Goal: Find specific page/section: Find specific page/section

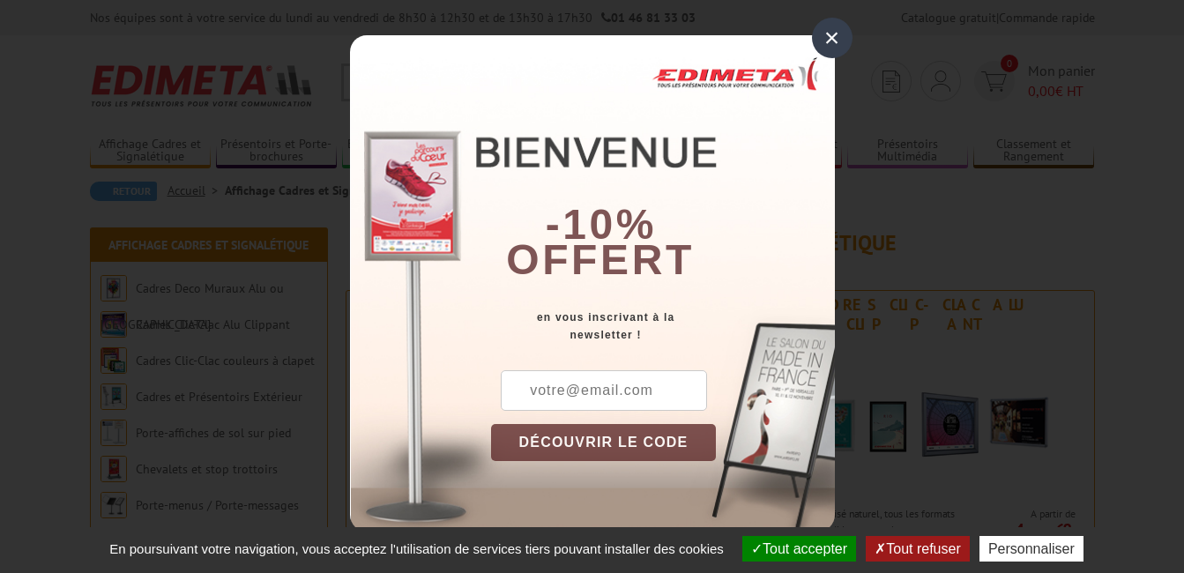
click at [675, 394] on input "text" at bounding box center [604, 390] width 206 height 41
type input "[PERSON_NAME][EMAIL_ADDRESS][DOMAIN_NAME]"
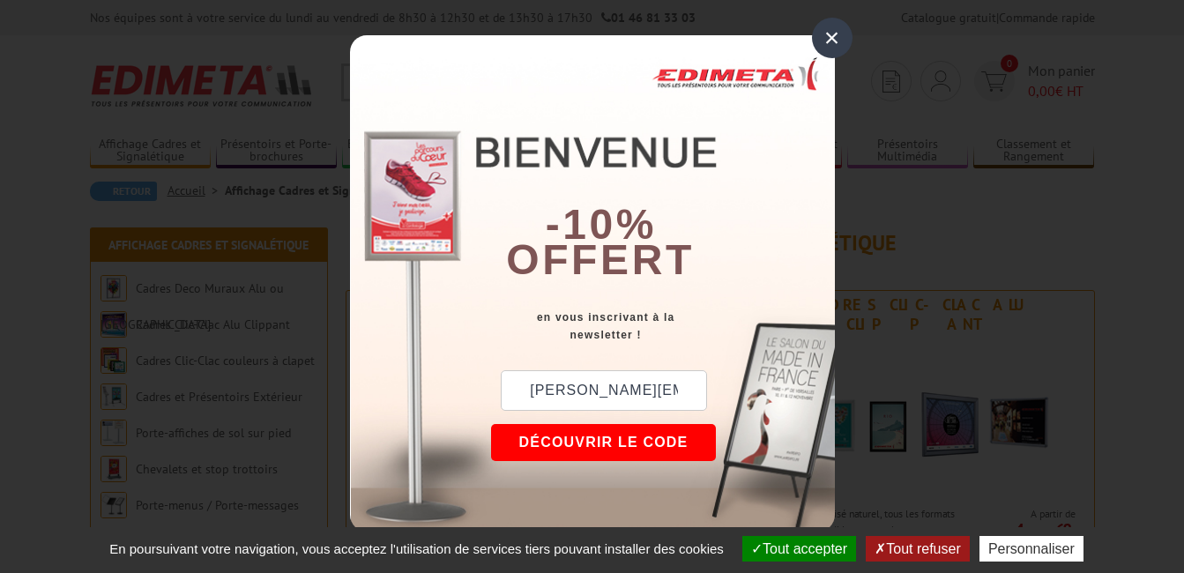
click at [832, 37] on div "×" at bounding box center [832, 38] width 41 height 41
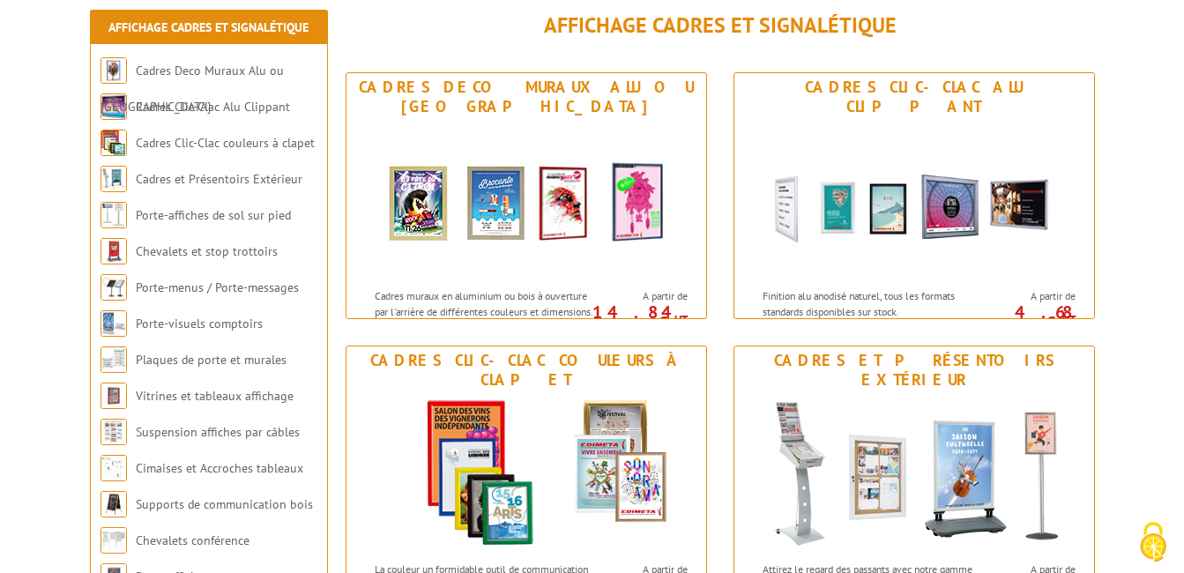
scroll to position [202, 0]
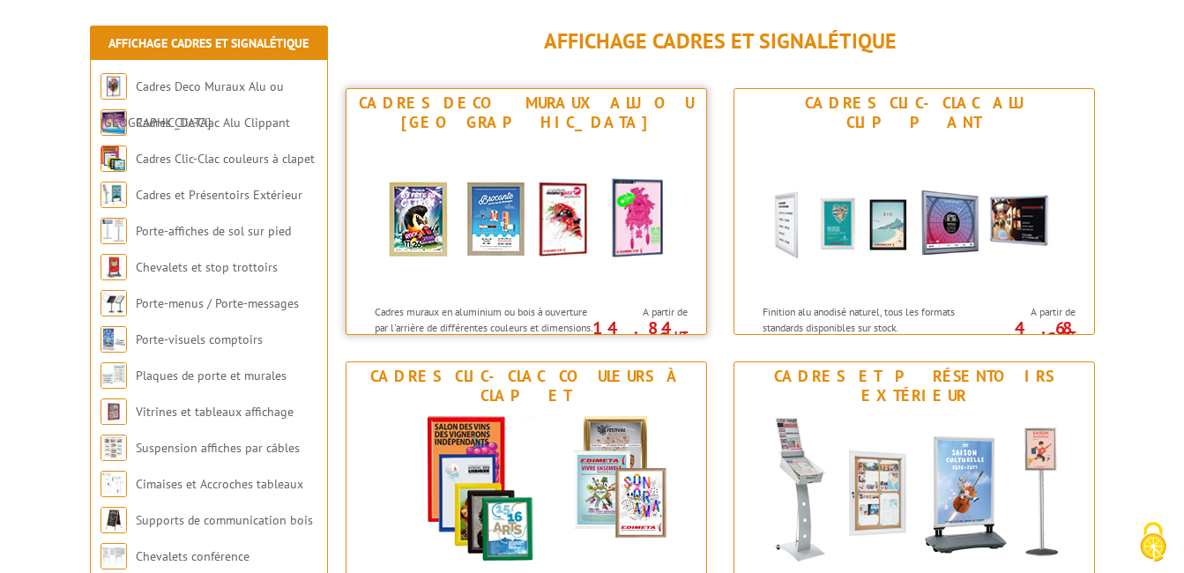
click at [548, 262] on img at bounding box center [526, 216] width 326 height 159
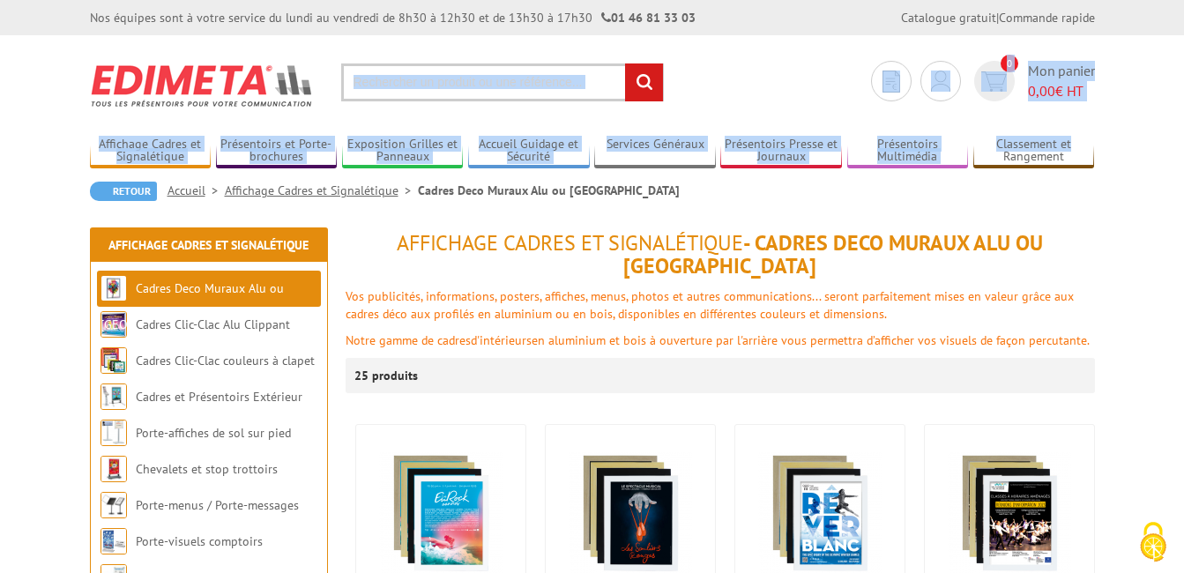
drag, startPoint x: 1184, startPoint y: 67, endPoint x: 1200, endPoint y: 144, distance: 78.5
